Goal: Information Seeking & Learning: Understand process/instructions

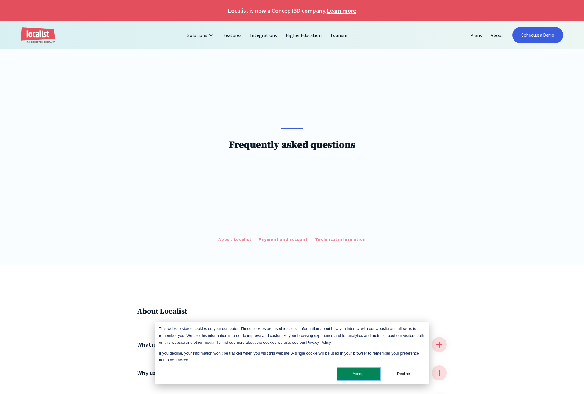
drag, startPoint x: 363, startPoint y: 376, endPoint x: 360, endPoint y: 364, distance: 12.5
click at [364, 376] on button "Accept" at bounding box center [358, 374] width 43 height 13
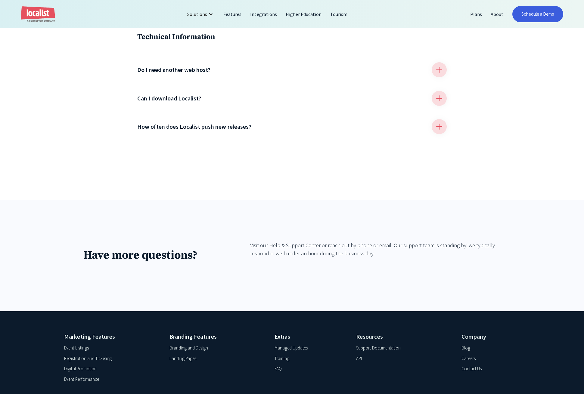
scroll to position [739, 0]
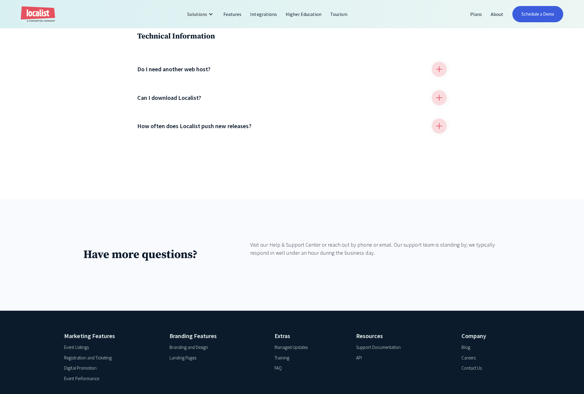
click at [291, 245] on div "Visit our Help & Support Center or reach out by phone or email. Our support tea…" at bounding box center [375, 249] width 250 height 16
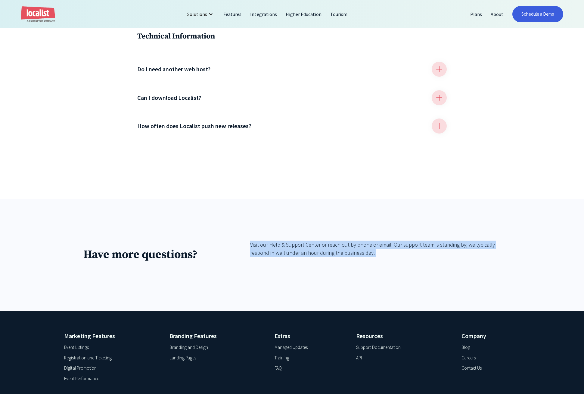
click at [291, 245] on div "Visit our Help & Support Center or reach out by phone or email. Our support tea…" at bounding box center [375, 249] width 250 height 16
click at [430, 302] on div "Have more questions? Visit our Help & Support Center or reach out by phone or e…" at bounding box center [292, 255] width 584 height 112
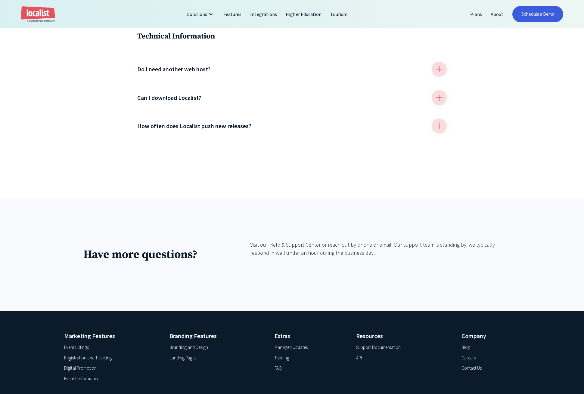
click at [387, 348] on div "Support Documentation" at bounding box center [378, 347] width 44 height 7
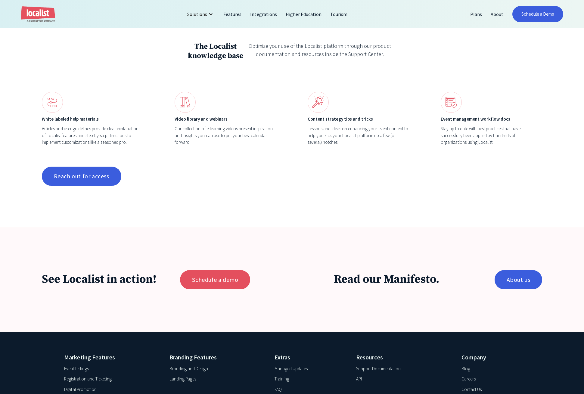
scroll to position [566, 0]
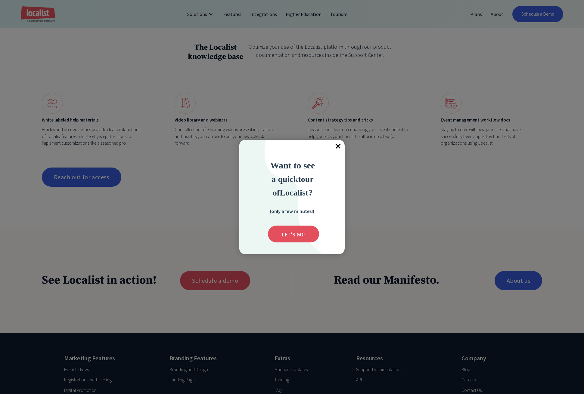
click at [338, 147] on span "×" at bounding box center [337, 146] width 13 height 13
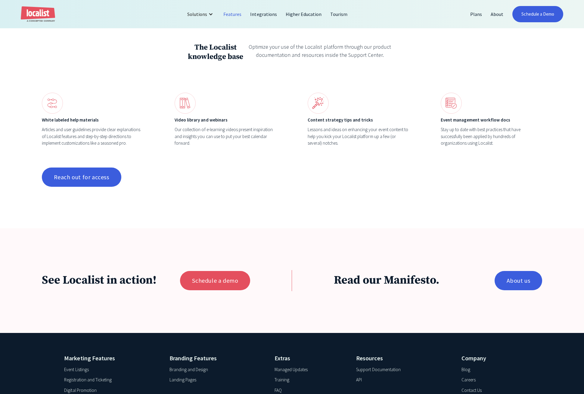
click at [234, 14] on link "Features" at bounding box center [232, 14] width 27 height 14
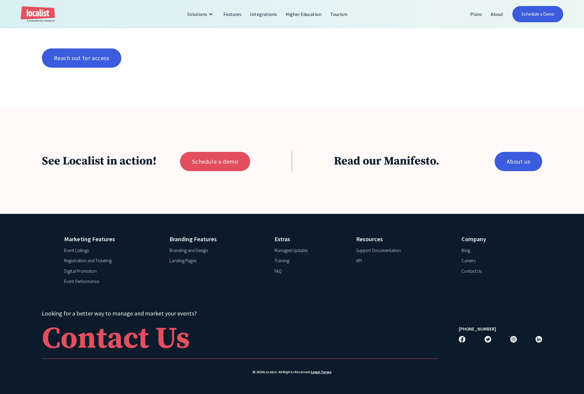
scroll to position [685, 0]
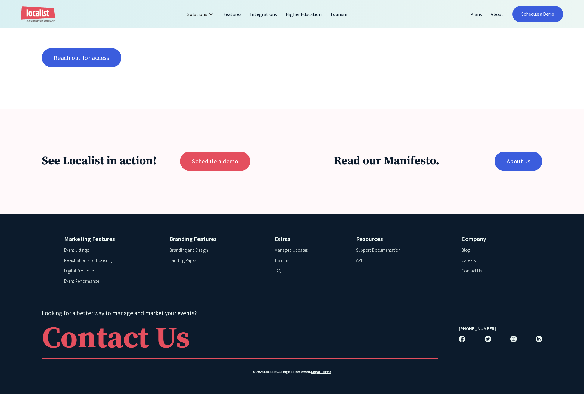
click at [374, 250] on div "Support Documentation" at bounding box center [378, 250] width 44 height 7
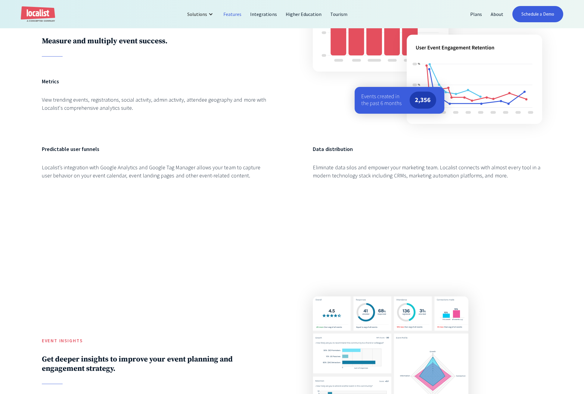
scroll to position [1143, 0]
